Goal: Task Accomplishment & Management: Use online tool/utility

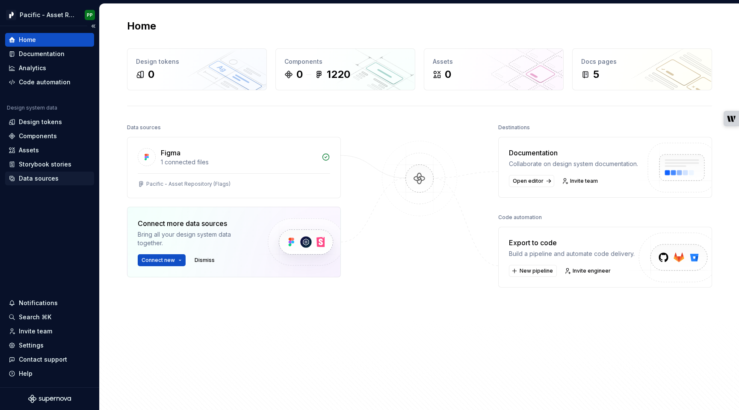
click at [34, 180] on div "Data sources" at bounding box center [39, 178] width 40 height 9
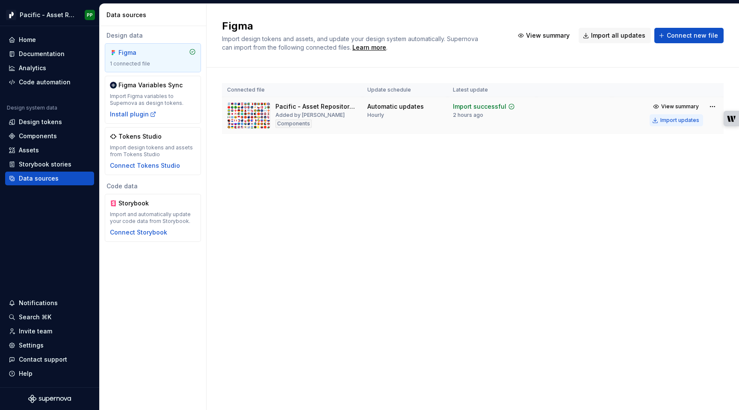
click at [678, 120] on div "Import updates" at bounding box center [679, 120] width 39 height 7
click at [44, 133] on div "Components" at bounding box center [38, 136] width 38 height 9
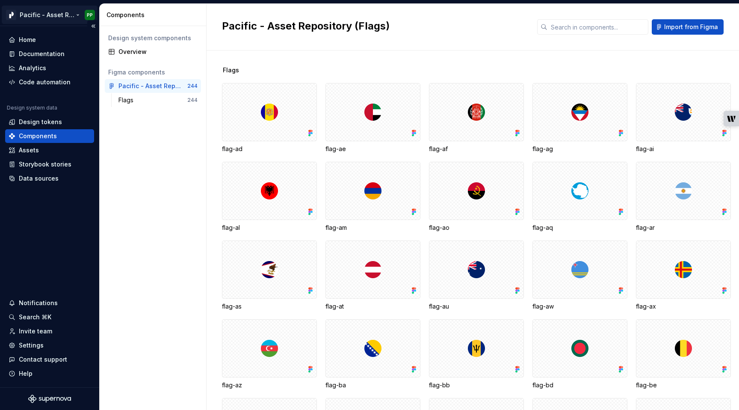
click at [75, 13] on html "Pacific - Asset Repository (Flags) PP Home Documentation Analytics Code automat…" at bounding box center [369, 205] width 739 height 410
click at [174, 195] on html "Pacific - Asset Repository (Flags) PP Home Documentation Analytics Code automat…" at bounding box center [369, 205] width 739 height 410
